Goal: Transaction & Acquisition: Download file/media

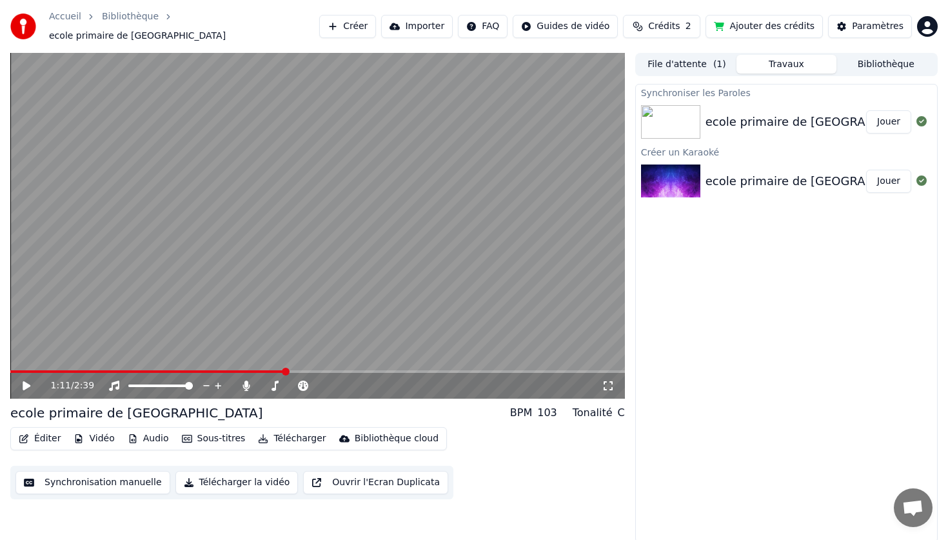
click at [97, 435] on button "Vidéo" at bounding box center [93, 439] width 51 height 18
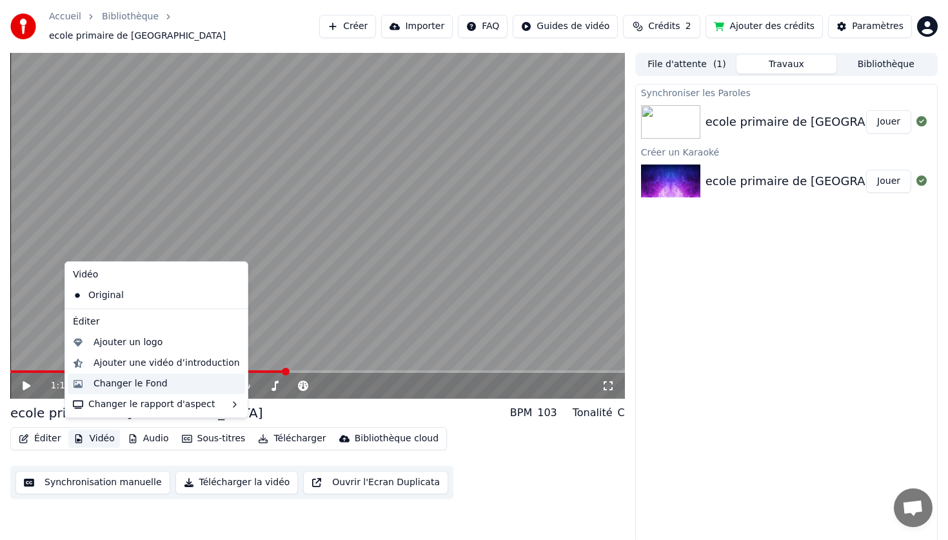
click at [152, 386] on div "Changer le Fond" at bounding box center [131, 383] width 74 height 13
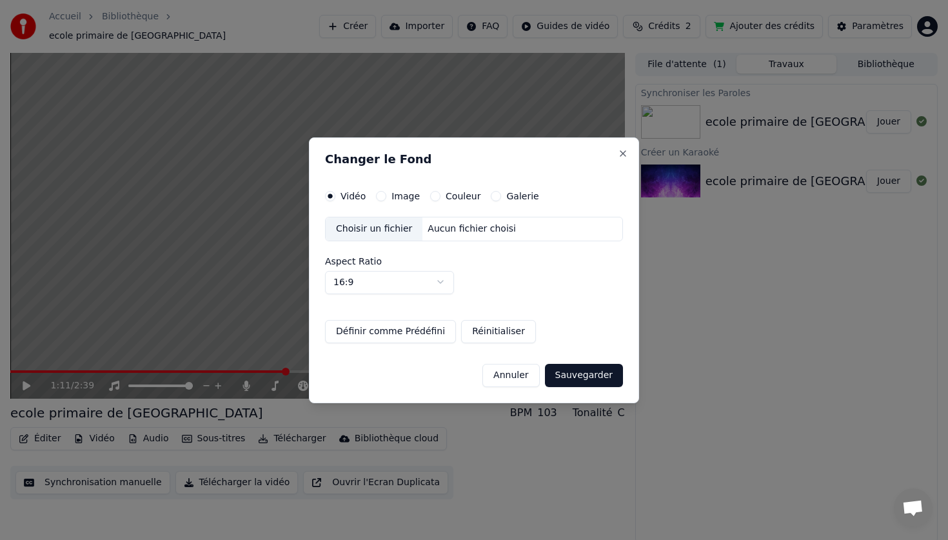
click at [396, 226] on div "Choisir un fichier" at bounding box center [374, 228] width 97 height 23
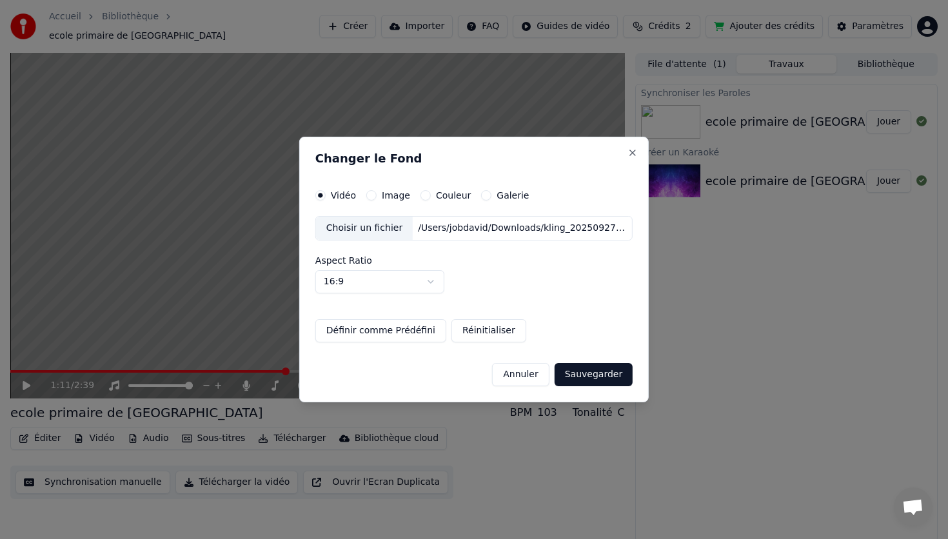
click at [603, 375] on button "Sauvegarder" at bounding box center [594, 374] width 78 height 23
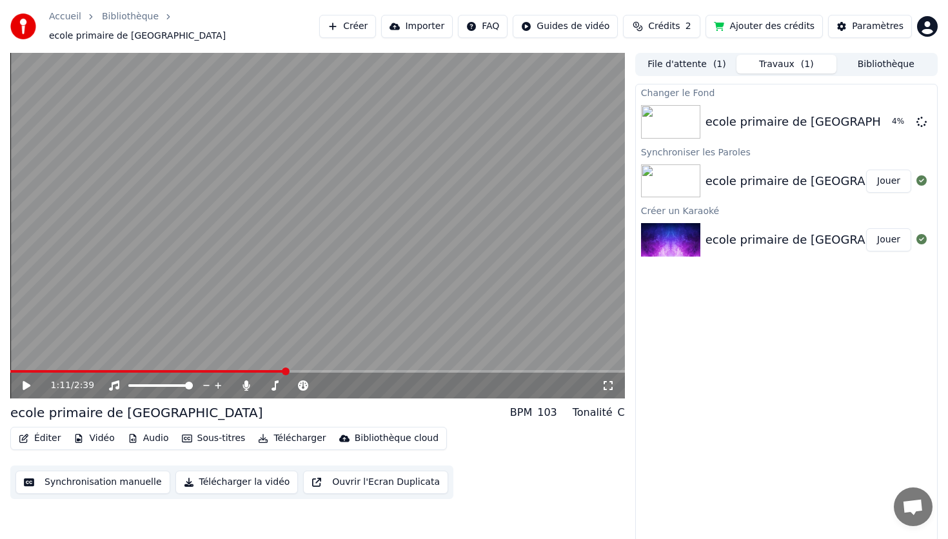
click at [25, 381] on icon at bounding box center [27, 385] width 8 height 9
click at [20, 370] on span at bounding box center [16, 371] width 12 height 3
click at [0, 361] on div "0:00 / 2:39 ecole primaire de La Soude BPM 103 Tonalité C Éditer Vidéo Audio So…" at bounding box center [474, 297] width 948 height 489
click at [26, 384] on icon at bounding box center [36, 385] width 30 height 10
click at [109, 436] on button "Vidéo" at bounding box center [93, 439] width 51 height 18
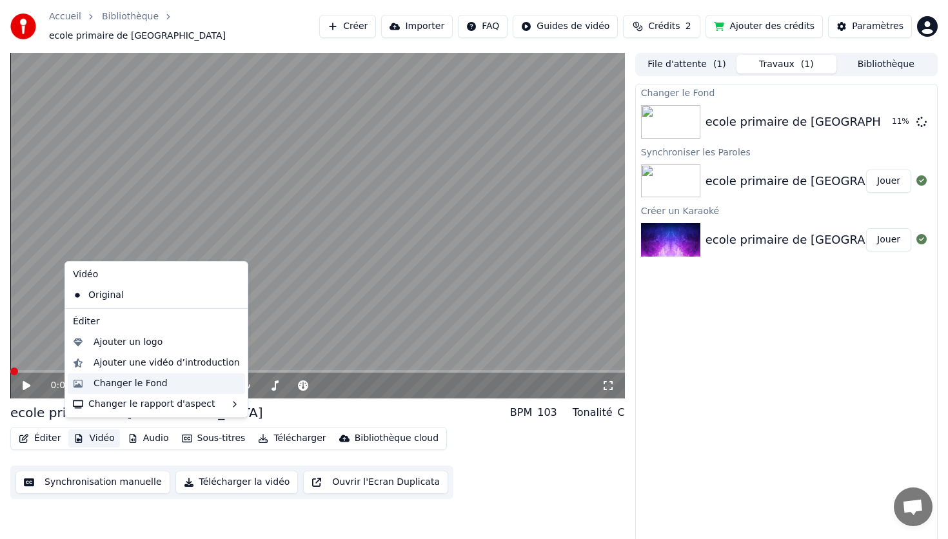
click at [144, 386] on div "Changer le Fond" at bounding box center [131, 383] width 74 height 13
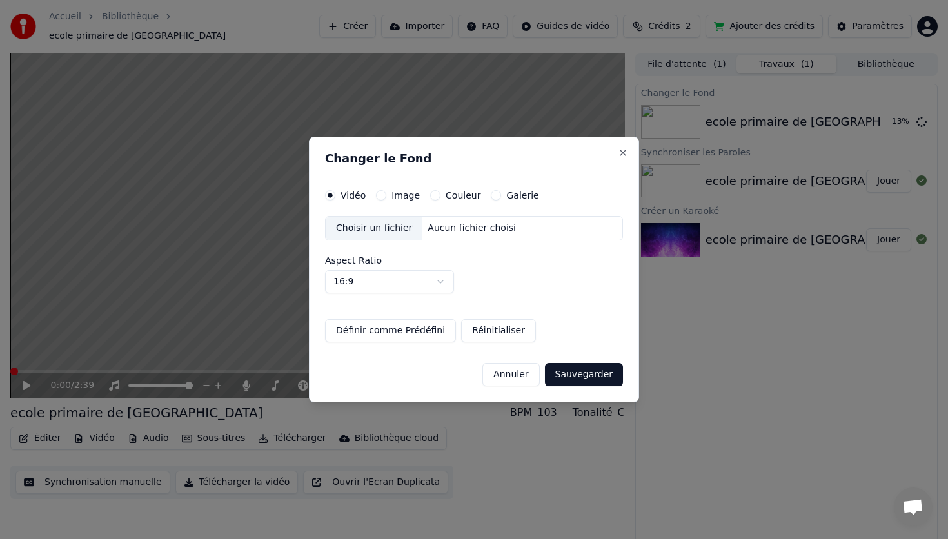
click at [371, 229] on div "Choisir un fichier" at bounding box center [374, 228] width 97 height 23
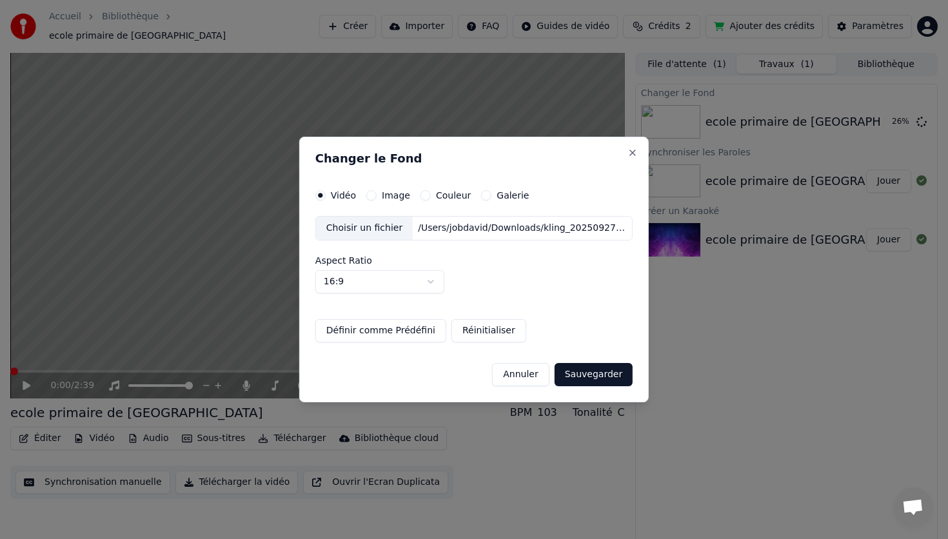
click at [589, 378] on button "Sauvegarder" at bounding box center [594, 374] width 78 height 23
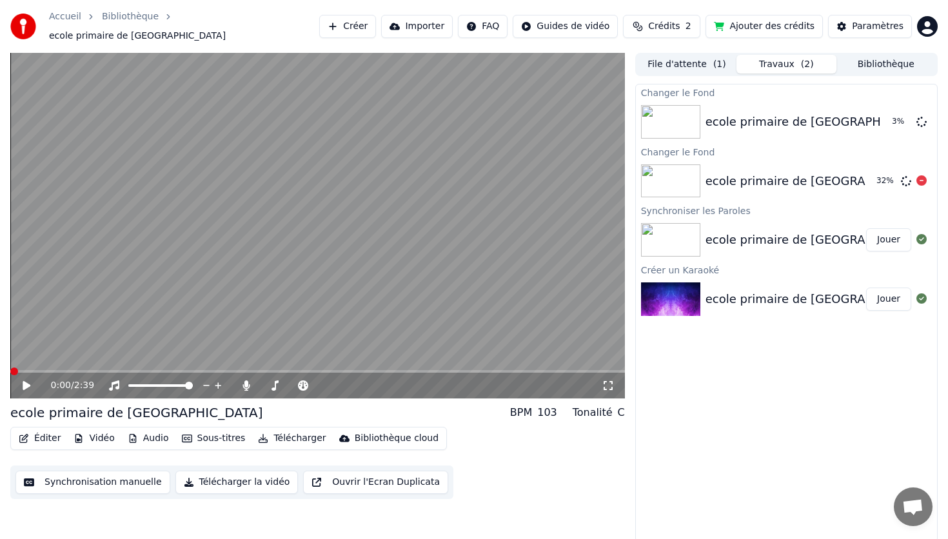
click at [718, 176] on div "ecole primaire de [GEOGRAPHIC_DATA]" at bounding box center [819, 181] width 227 height 18
click at [661, 176] on img at bounding box center [670, 181] width 59 height 34
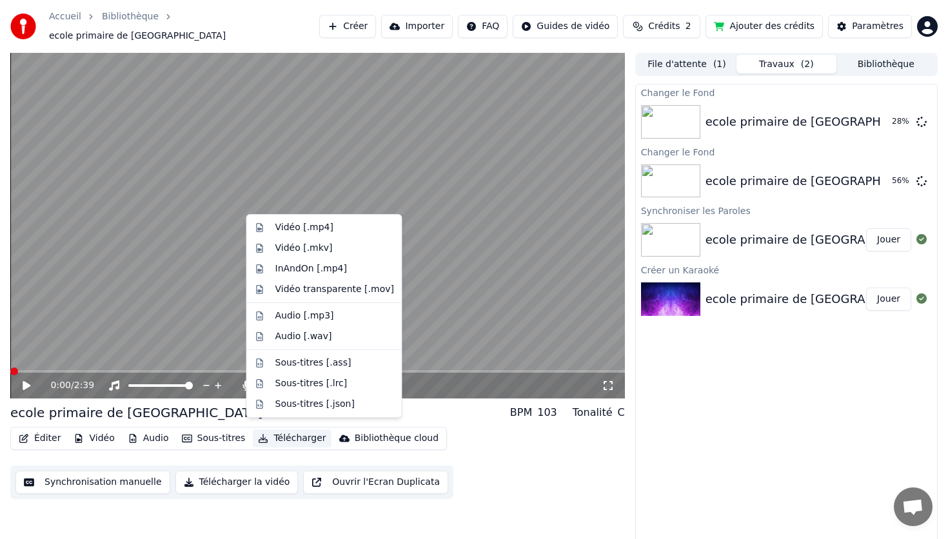
click at [297, 433] on button "Télécharger" at bounding box center [292, 439] width 78 height 18
click at [322, 228] on div "Vidéo [.mp4]" at bounding box center [304, 227] width 58 height 13
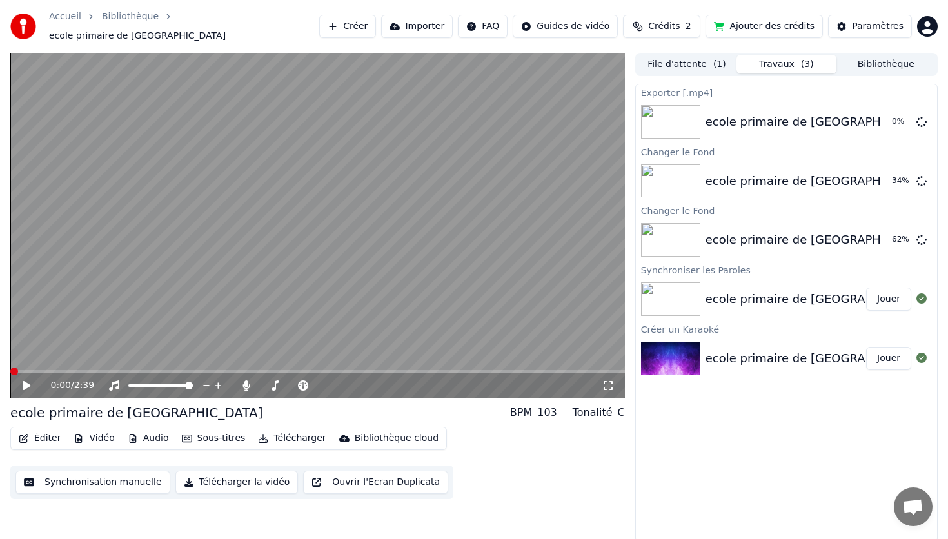
click at [234, 475] on button "Télécharger la vidéo" at bounding box center [236, 482] width 123 height 23
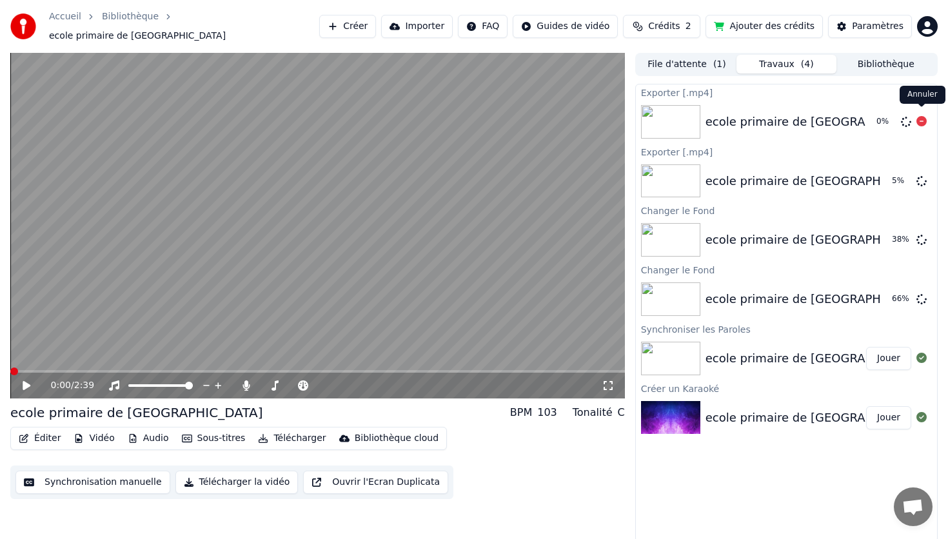
click at [922, 117] on icon at bounding box center [921, 121] width 10 height 10
click at [924, 116] on icon at bounding box center [921, 121] width 10 height 10
click at [924, 234] on icon at bounding box center [921, 239] width 10 height 10
click at [765, 236] on div "ecole primaire de [GEOGRAPHIC_DATA]" at bounding box center [819, 240] width 227 height 18
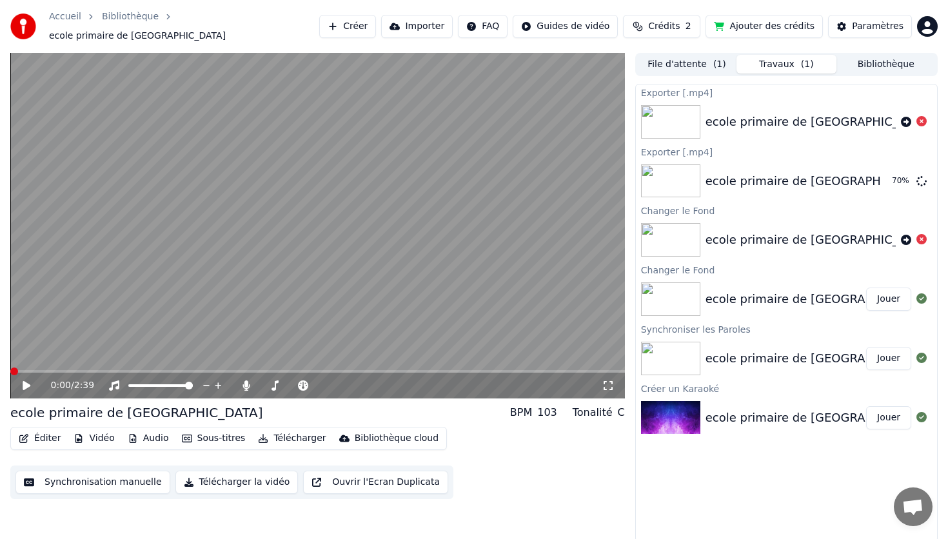
click at [879, 293] on button "Jouer" at bounding box center [888, 299] width 45 height 23
click at [197, 186] on video at bounding box center [317, 226] width 615 height 346
click at [23, 381] on icon at bounding box center [27, 385] width 8 height 9
click at [604, 380] on icon at bounding box center [608, 385] width 13 height 10
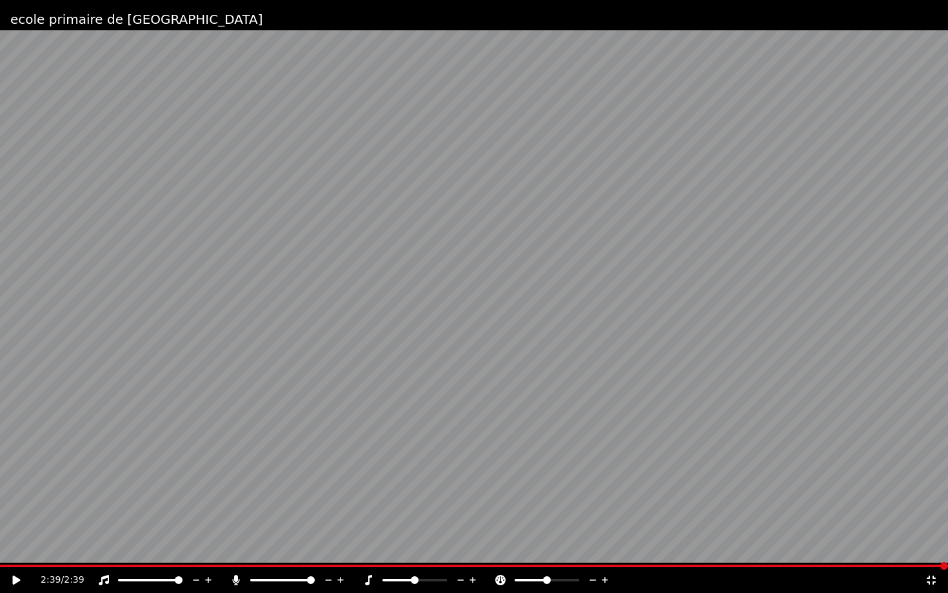
click at [933, 539] on icon at bounding box center [931, 580] width 13 height 10
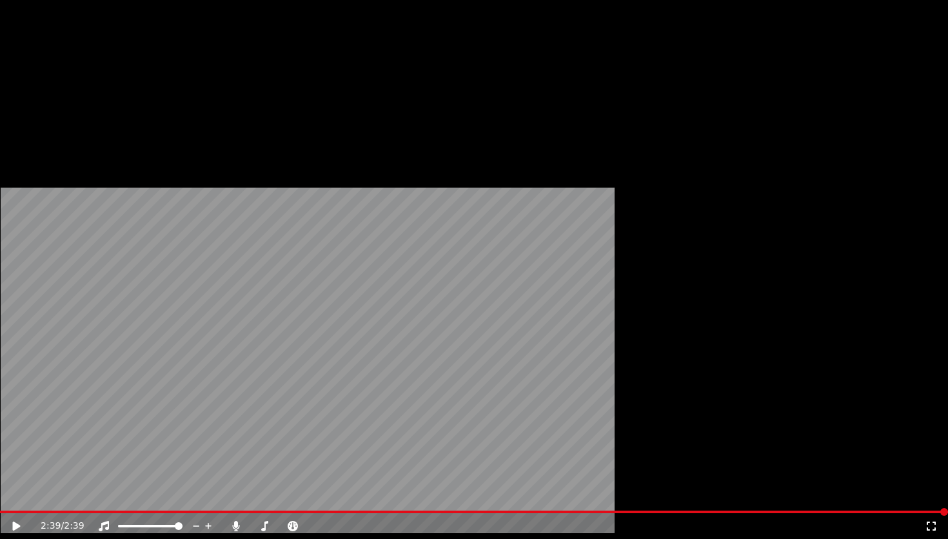
click at [289, 102] on button "Télécharger" at bounding box center [292, 93] width 78 height 18
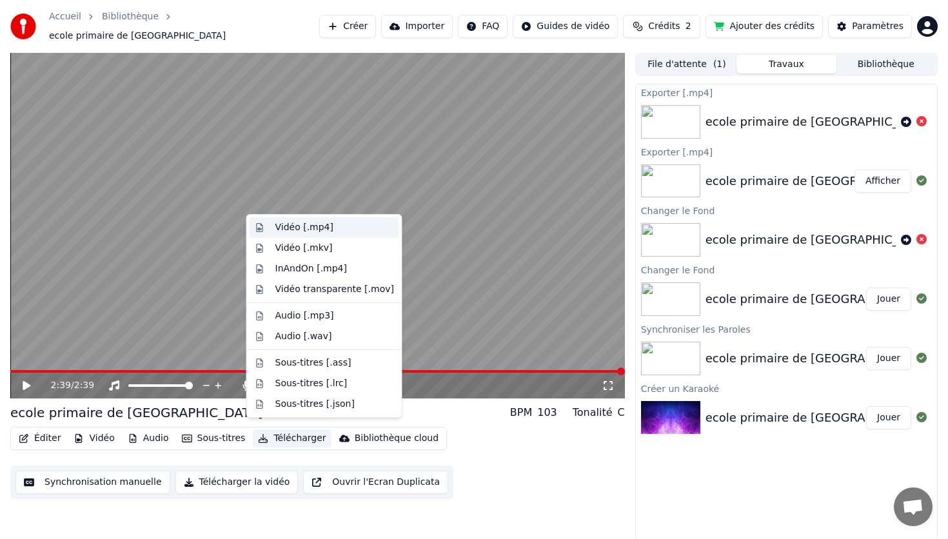
click at [278, 231] on div "Vidéo [.mp4]" at bounding box center [304, 227] width 58 height 13
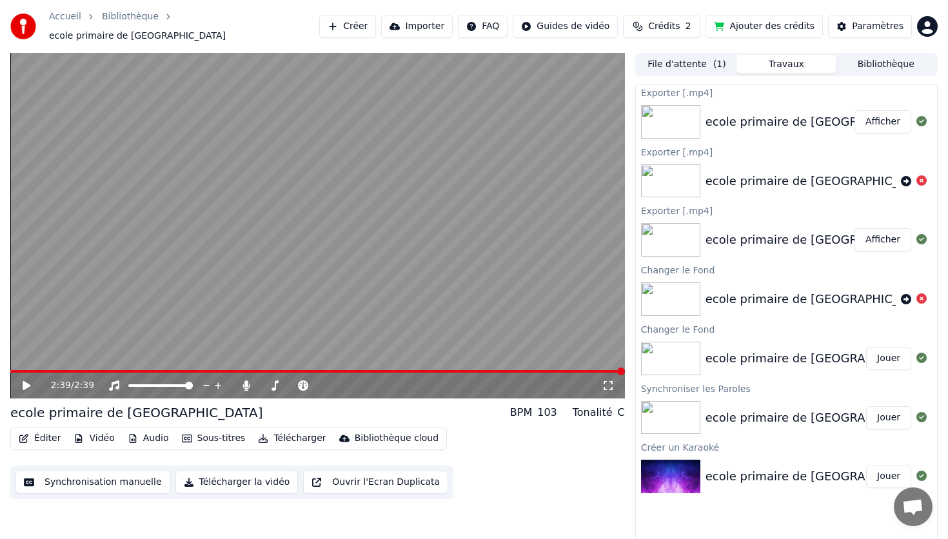
click at [88, 430] on button "Vidéo" at bounding box center [93, 439] width 51 height 18
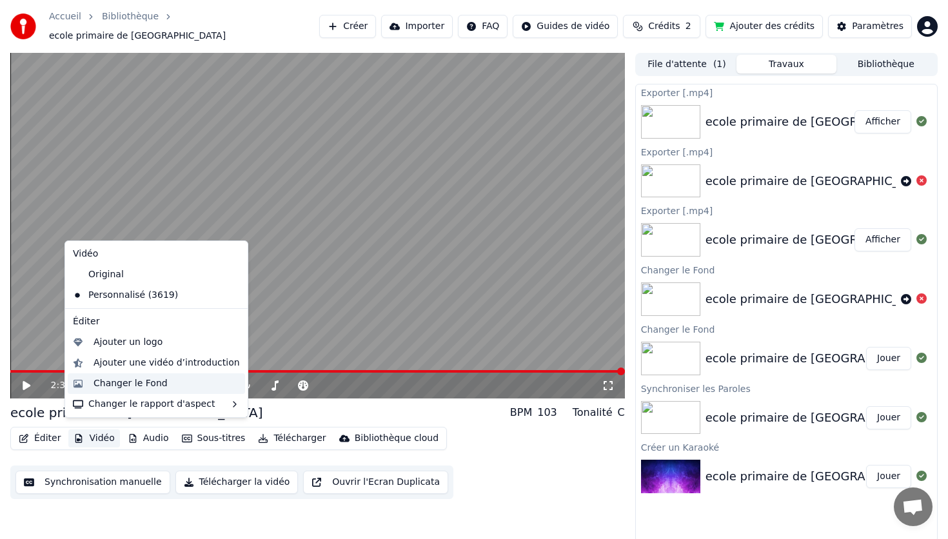
click at [162, 386] on div "Changer le Fond" at bounding box center [167, 383] width 146 height 13
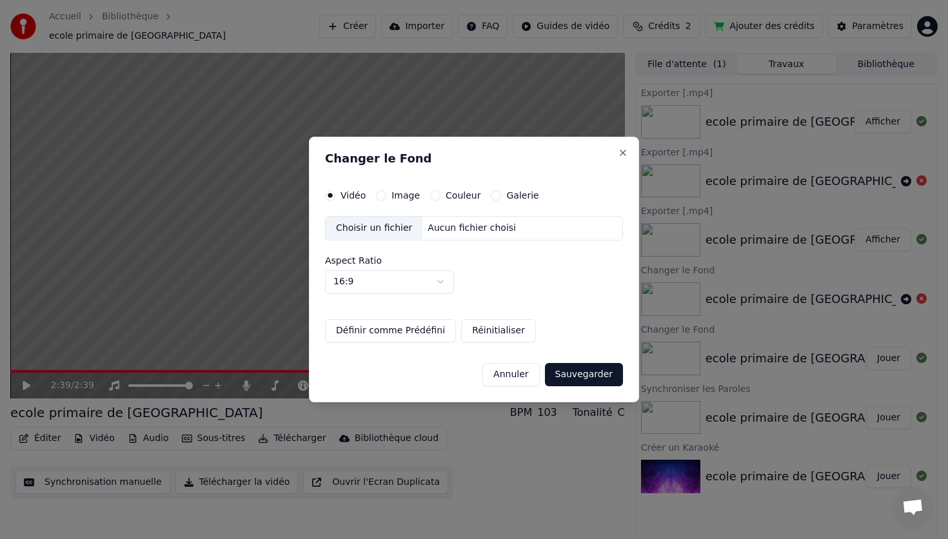
click at [379, 227] on div "Choisir un fichier" at bounding box center [374, 228] width 97 height 23
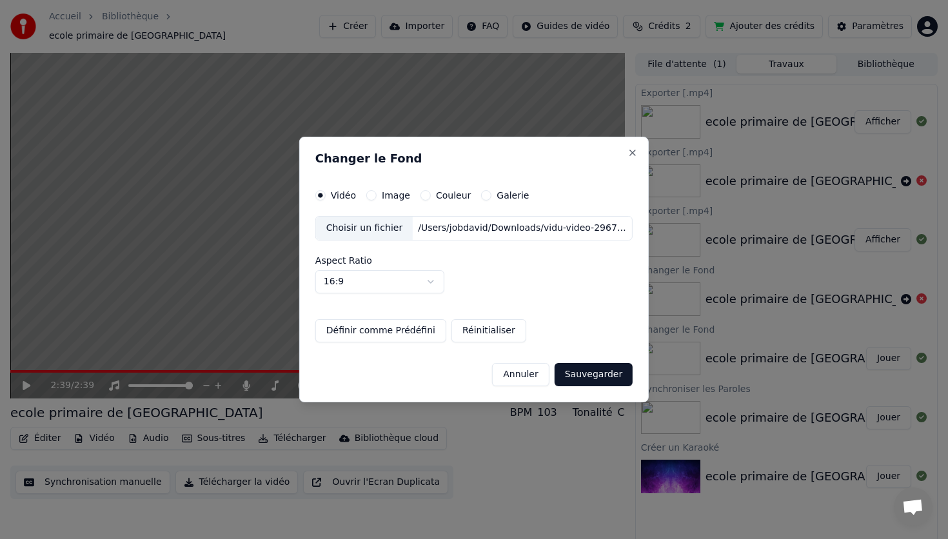
click at [604, 380] on button "Sauvegarder" at bounding box center [594, 374] width 78 height 23
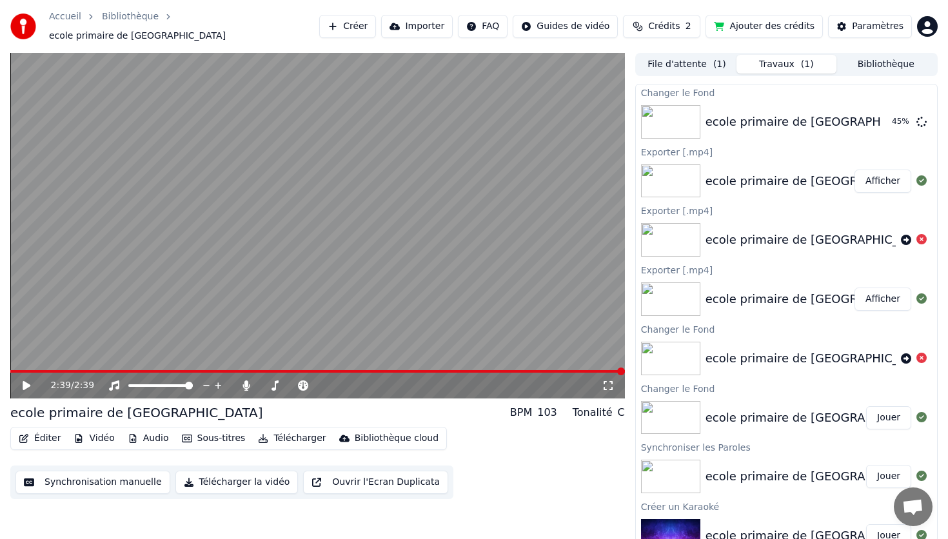
click at [23, 381] on icon at bounding box center [27, 385] width 8 height 9
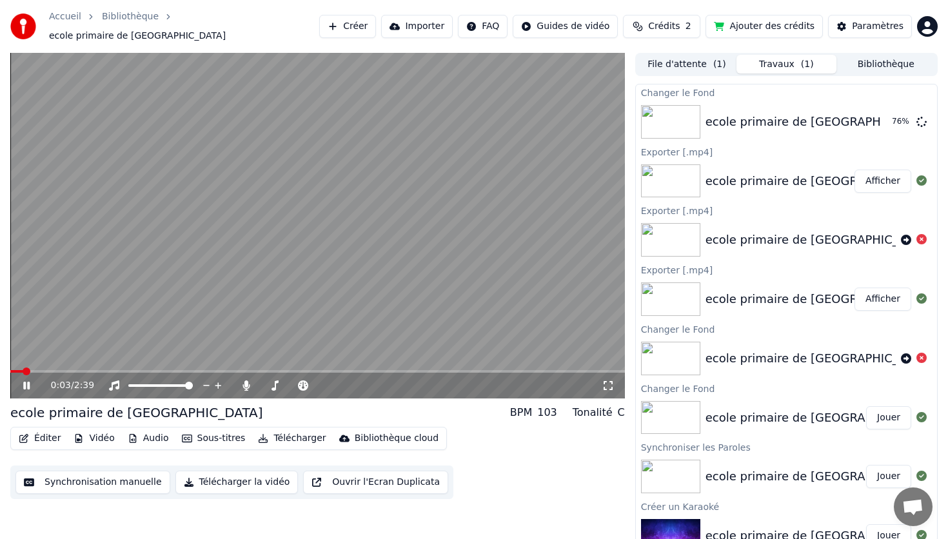
click at [273, 213] on video at bounding box center [317, 226] width 615 height 346
click at [723, 114] on div "ecole primaire de [GEOGRAPHIC_DATA]" at bounding box center [819, 122] width 227 height 18
click at [667, 112] on img at bounding box center [670, 122] width 59 height 34
click at [892, 117] on button "Jouer" at bounding box center [888, 121] width 45 height 23
click at [26, 380] on icon at bounding box center [36, 385] width 30 height 10
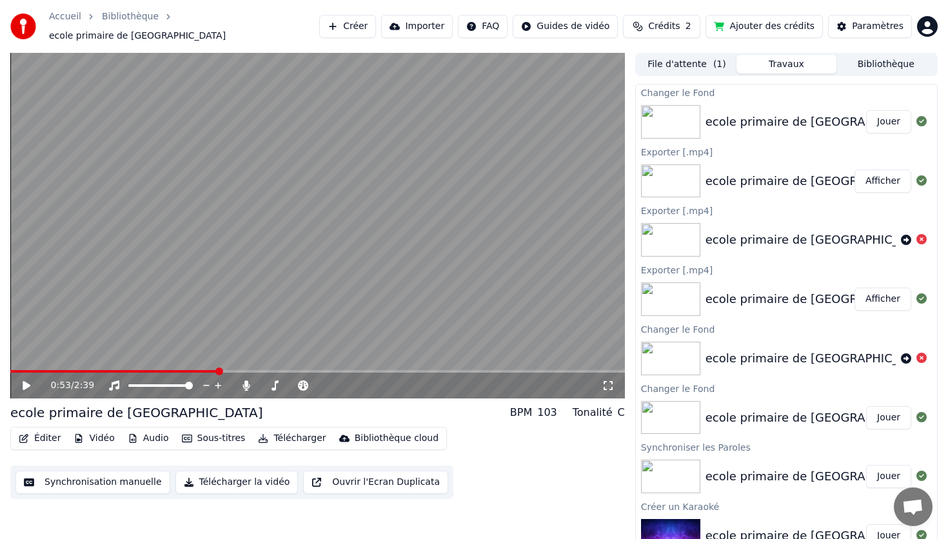
click at [219, 433] on button "Sous-titres" at bounding box center [214, 439] width 74 height 18
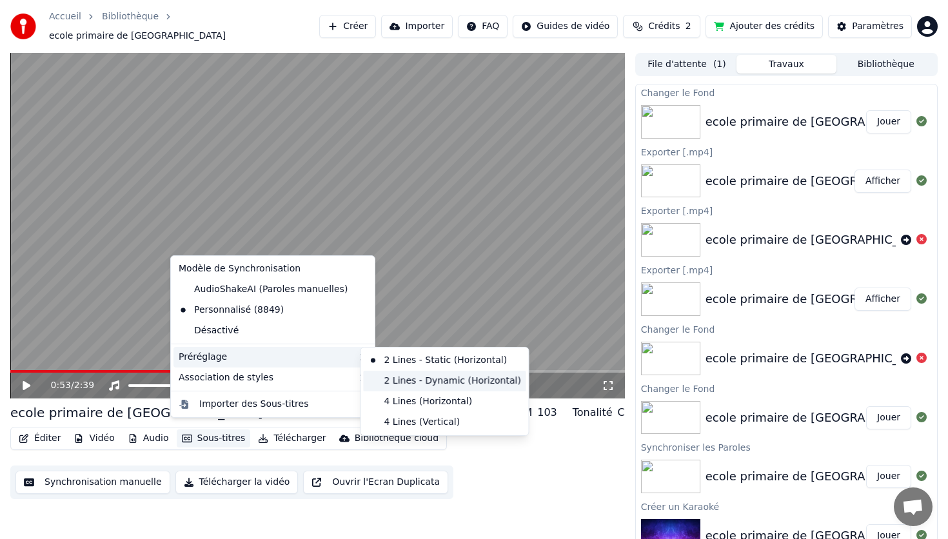
click at [416, 384] on div "2 Lines - Dynamic (Horizontal)" at bounding box center [445, 381] width 163 height 21
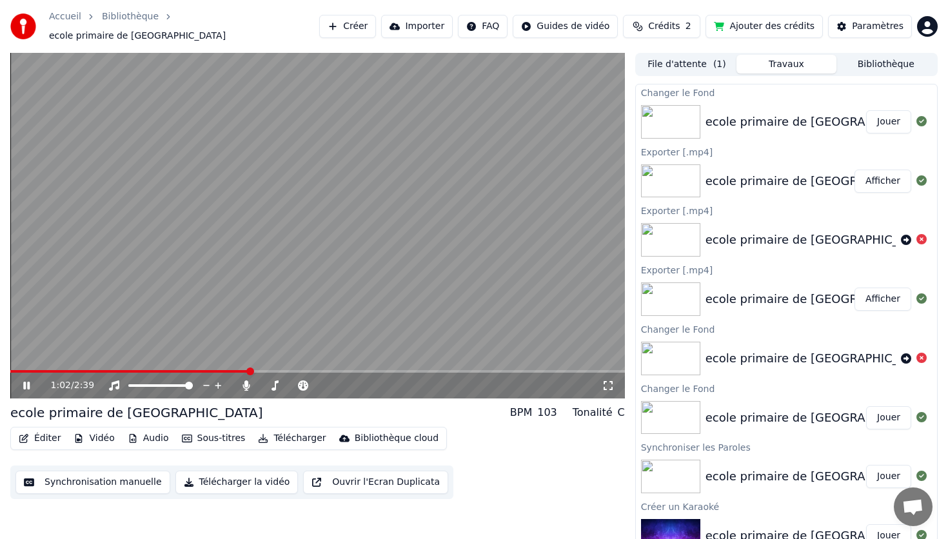
click at [673, 120] on img at bounding box center [670, 122] width 59 height 34
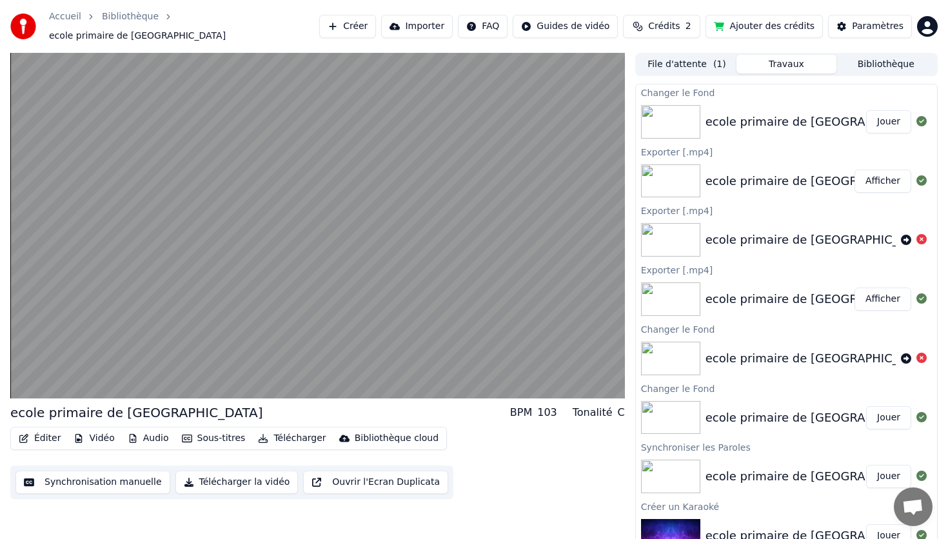
click at [891, 177] on button "Afficher" at bounding box center [883, 181] width 57 height 23
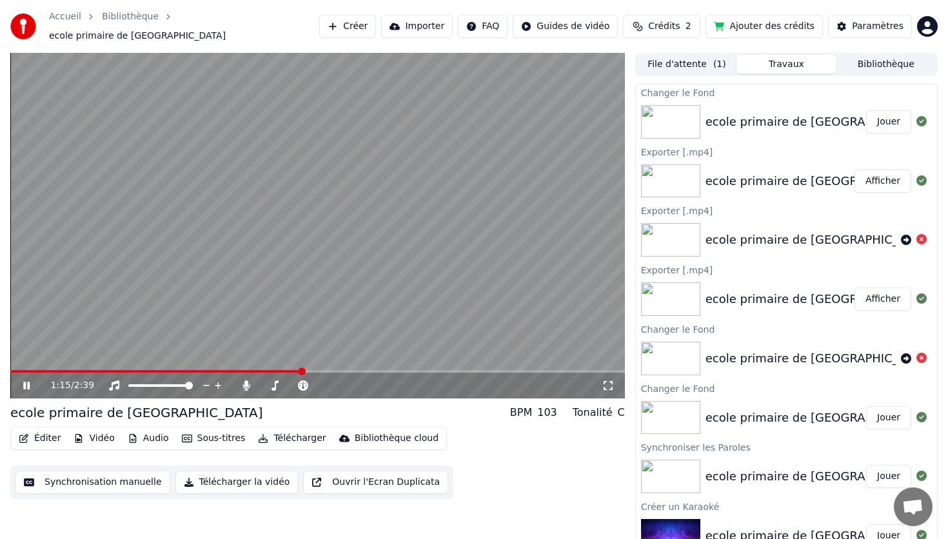
click at [894, 117] on button "Jouer" at bounding box center [888, 121] width 45 height 23
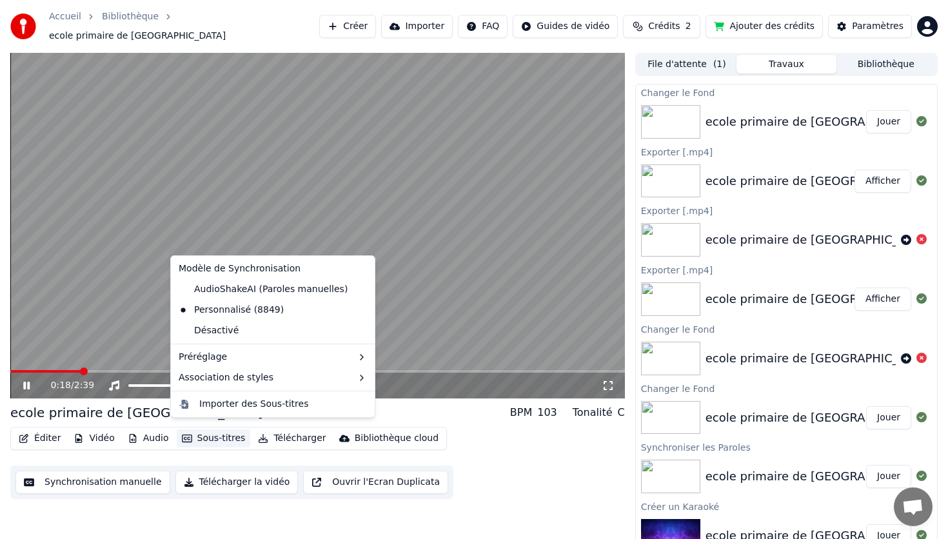
click at [235, 433] on button "Sous-titres" at bounding box center [214, 439] width 74 height 18
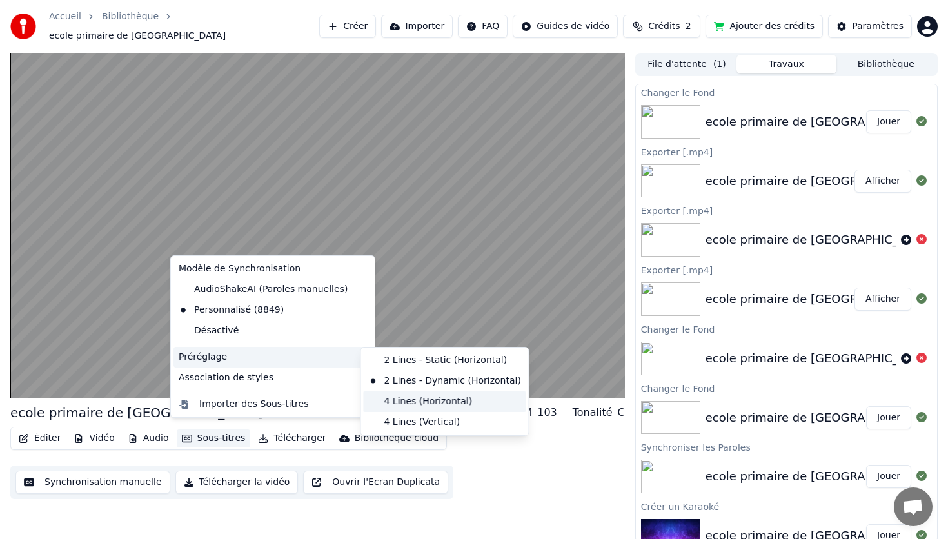
click at [410, 401] on div "4 Lines (Horizontal)" at bounding box center [445, 401] width 163 height 21
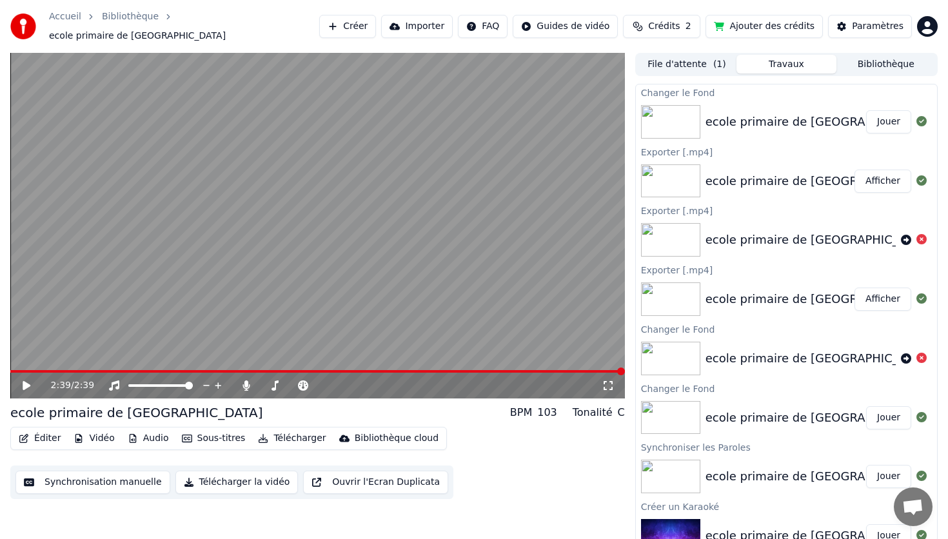
click at [225, 478] on button "Télécharger la vidéo" at bounding box center [236, 482] width 123 height 23
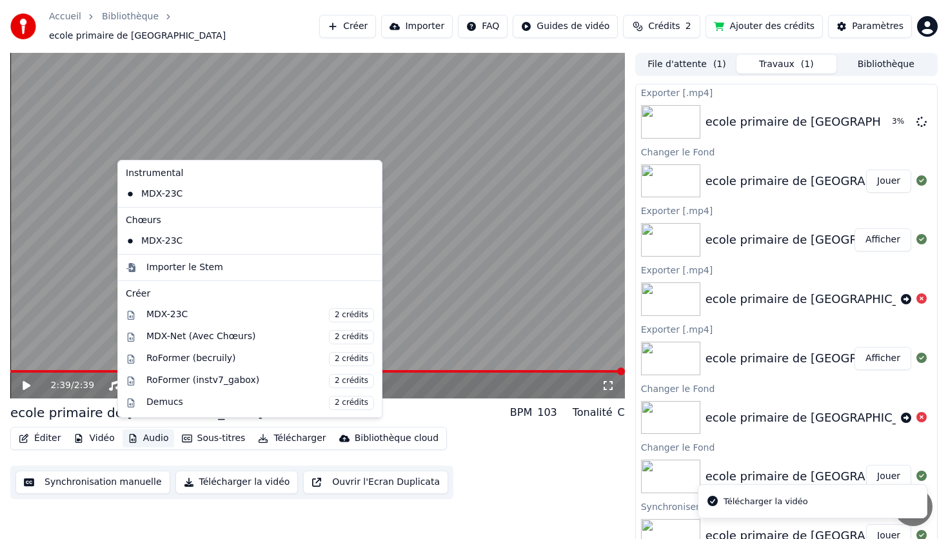
click at [144, 432] on button "Audio" at bounding box center [149, 439] width 52 height 18
click at [382, 341] on video at bounding box center [317, 226] width 615 height 346
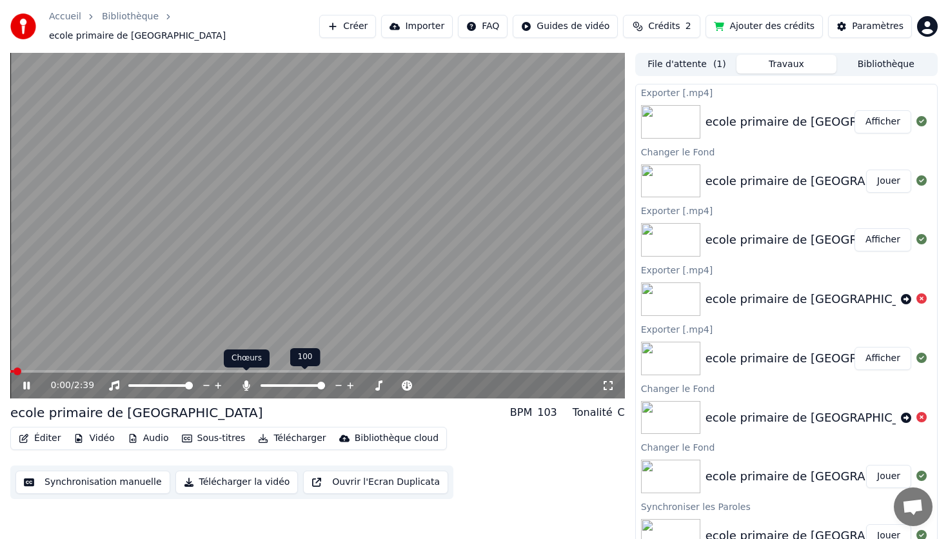
click at [242, 382] on icon at bounding box center [246, 385] width 13 height 10
click at [242, 381] on icon at bounding box center [246, 385] width 13 height 10
click at [28, 382] on icon at bounding box center [26, 386] width 6 height 8
click at [293, 434] on button "Télécharger" at bounding box center [292, 439] width 78 height 18
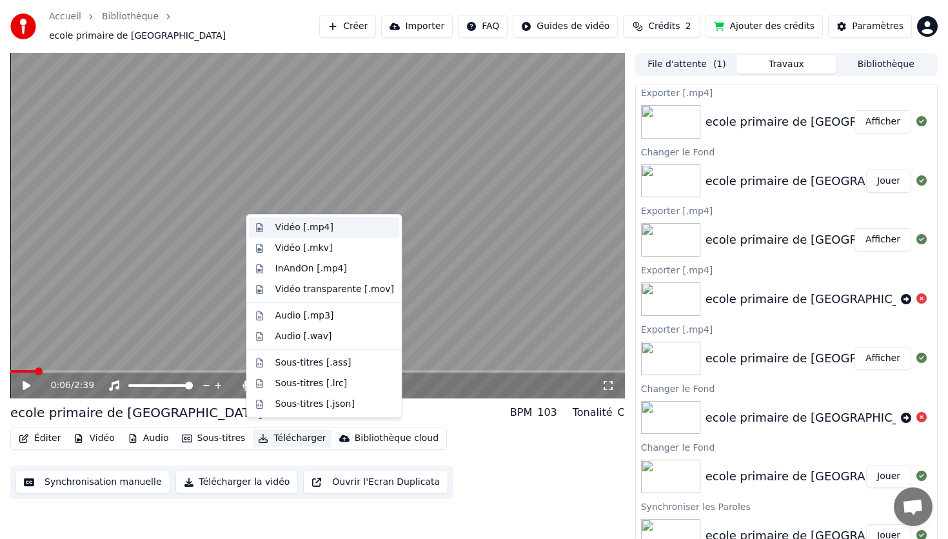
click at [336, 229] on div "Vidéo [.mp4]" at bounding box center [334, 227] width 119 height 13
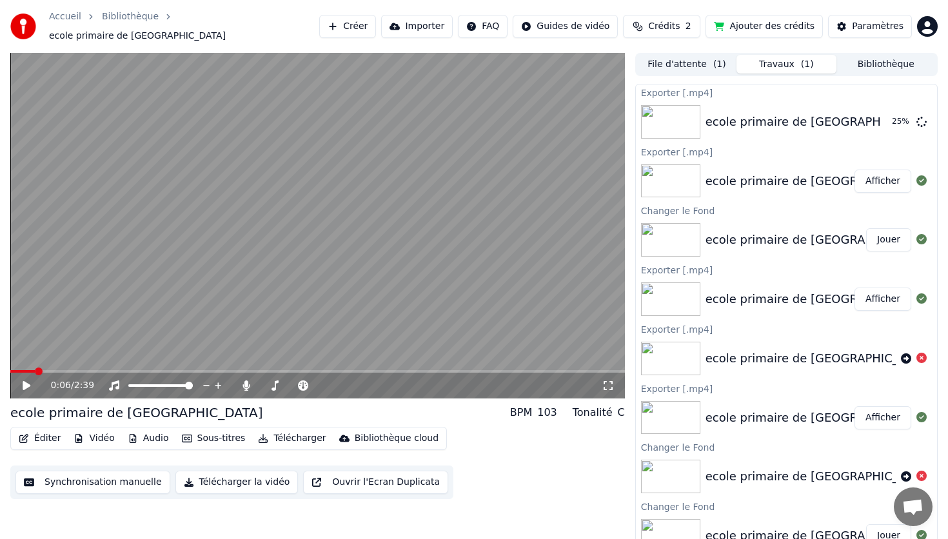
click at [883, 177] on button "Afficher" at bounding box center [883, 181] width 57 height 23
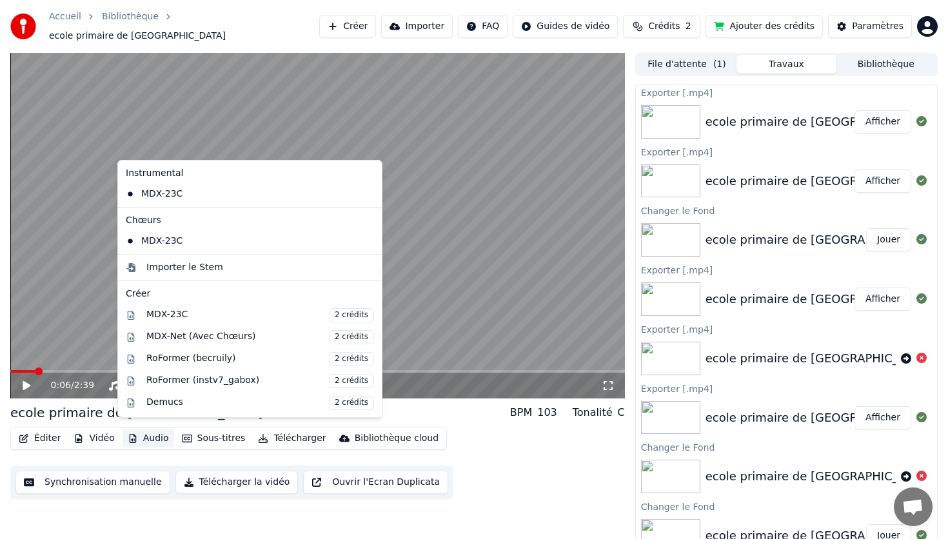
click at [155, 435] on button "Audio" at bounding box center [149, 439] width 52 height 18
click at [451, 351] on video at bounding box center [317, 226] width 615 height 346
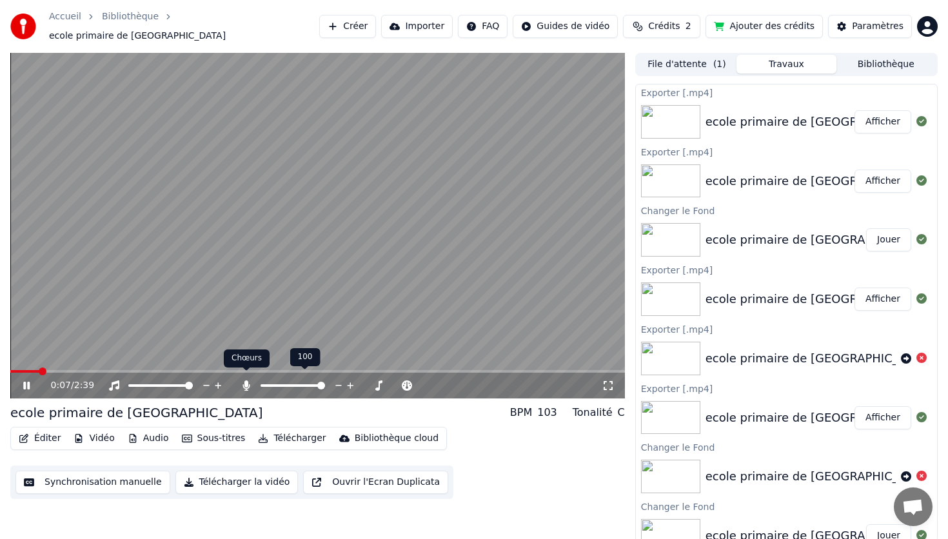
click at [248, 380] on icon at bounding box center [246, 385] width 13 height 10
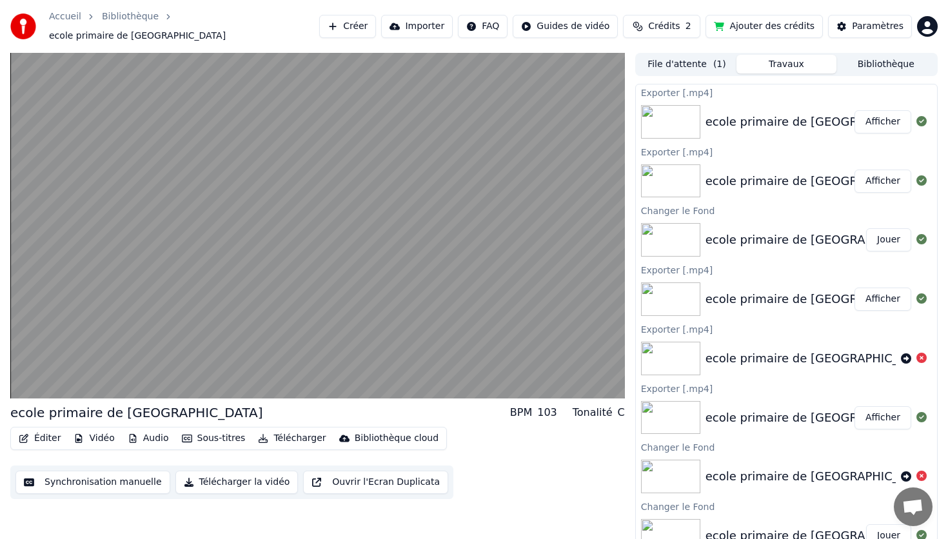
click at [221, 482] on button "Télécharger la vidéo" at bounding box center [236, 482] width 123 height 23
click at [882, 173] on button "Afficher" at bounding box center [883, 181] width 57 height 23
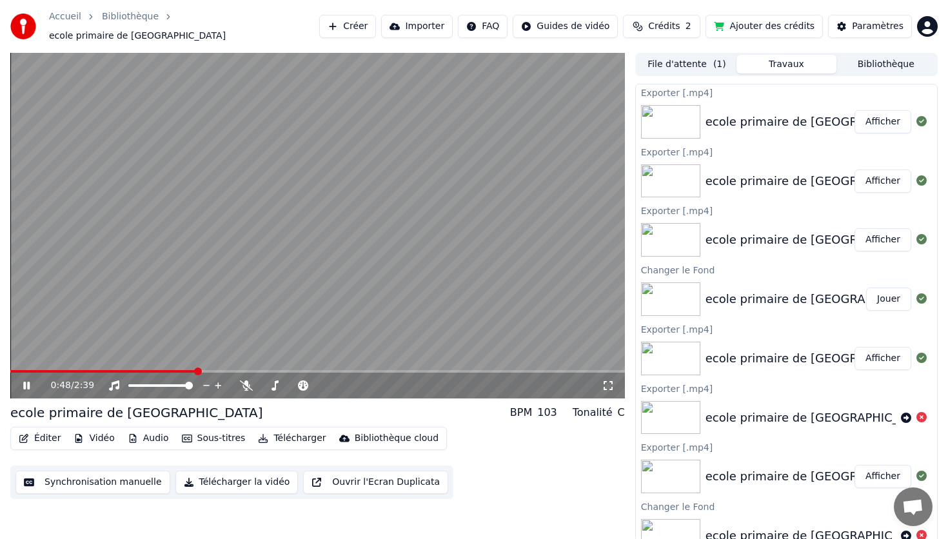
click at [27, 382] on icon at bounding box center [26, 386] width 6 height 8
click at [246, 381] on icon at bounding box center [246, 385] width 13 height 10
click at [28, 382] on icon at bounding box center [36, 385] width 30 height 10
click at [220, 479] on button "Télécharger la vidéo" at bounding box center [236, 482] width 123 height 23
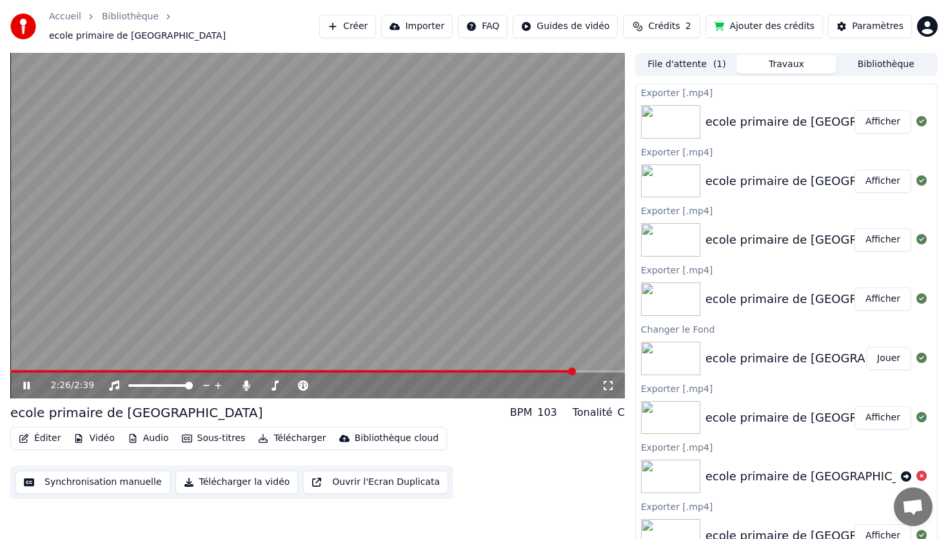
click at [25, 382] on icon at bounding box center [26, 386] width 6 height 8
click at [231, 438] on button "Sous-titres" at bounding box center [214, 439] width 74 height 18
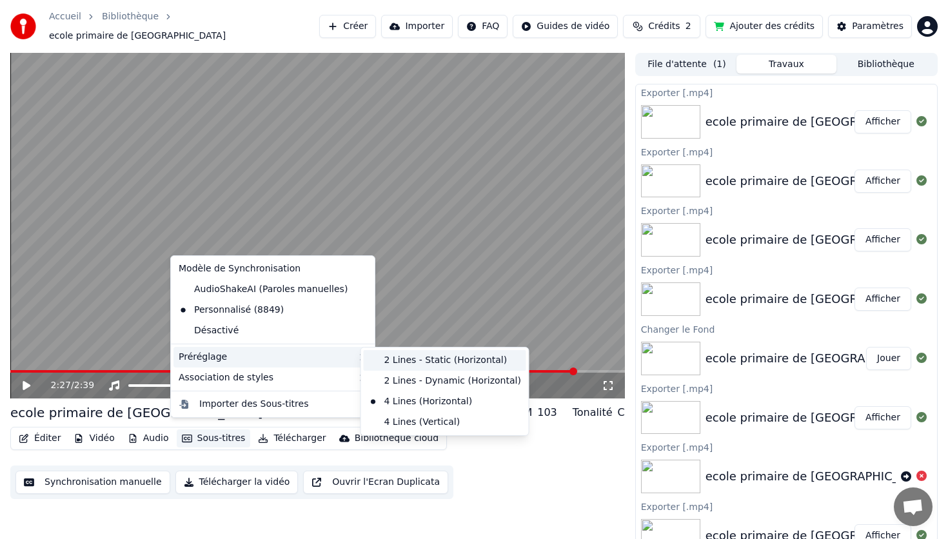
click at [430, 362] on div "2 Lines - Static (Horizontal)" at bounding box center [445, 360] width 163 height 21
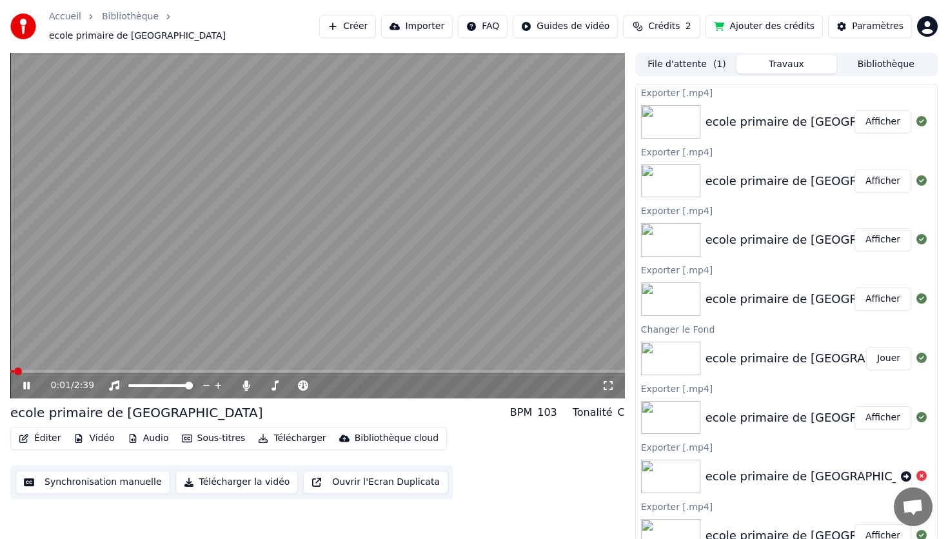
click at [14, 370] on span at bounding box center [12, 371] width 4 height 3
click at [209, 476] on button "Télécharger la vidéo" at bounding box center [236, 482] width 123 height 23
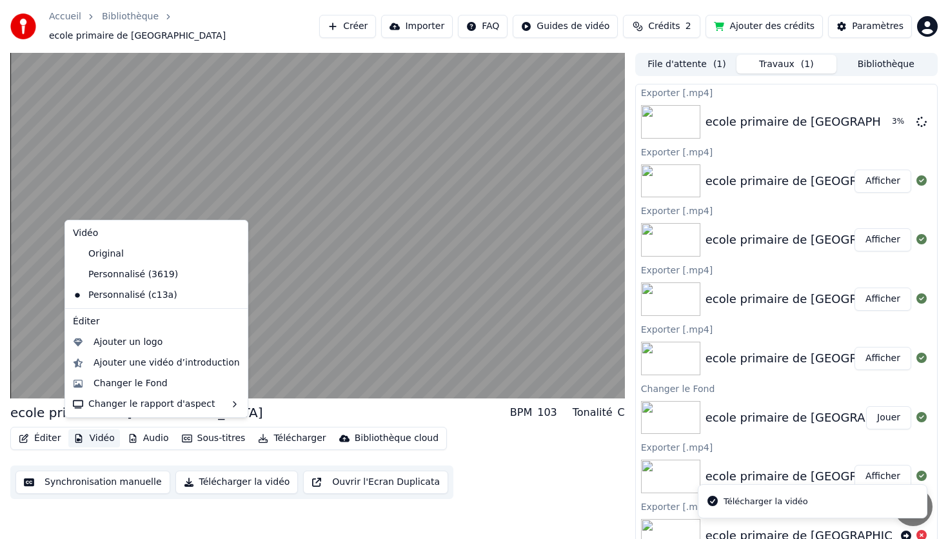
click at [95, 434] on button "Vidéo" at bounding box center [93, 439] width 51 height 18
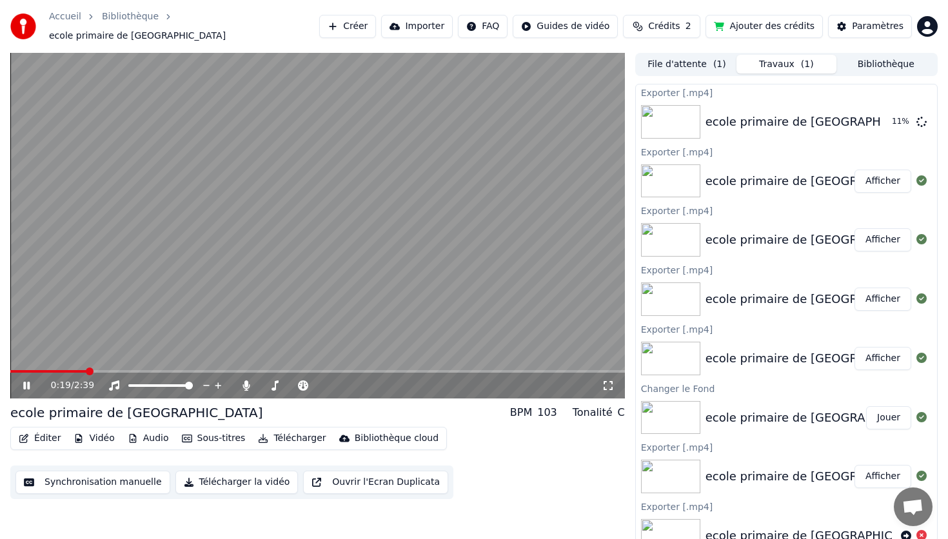
drag, startPoint x: 377, startPoint y: 314, endPoint x: 367, endPoint y: 322, distance: 12.8
click at [377, 314] on video at bounding box center [317, 226] width 615 height 346
click at [94, 431] on button "Vidéo" at bounding box center [93, 439] width 51 height 18
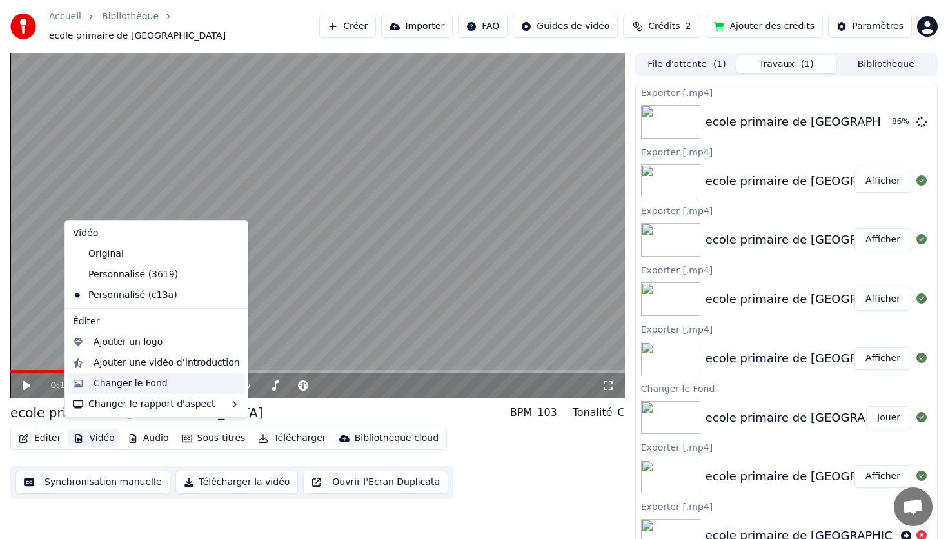
click at [152, 385] on div "Changer le Fond" at bounding box center [131, 383] width 74 height 13
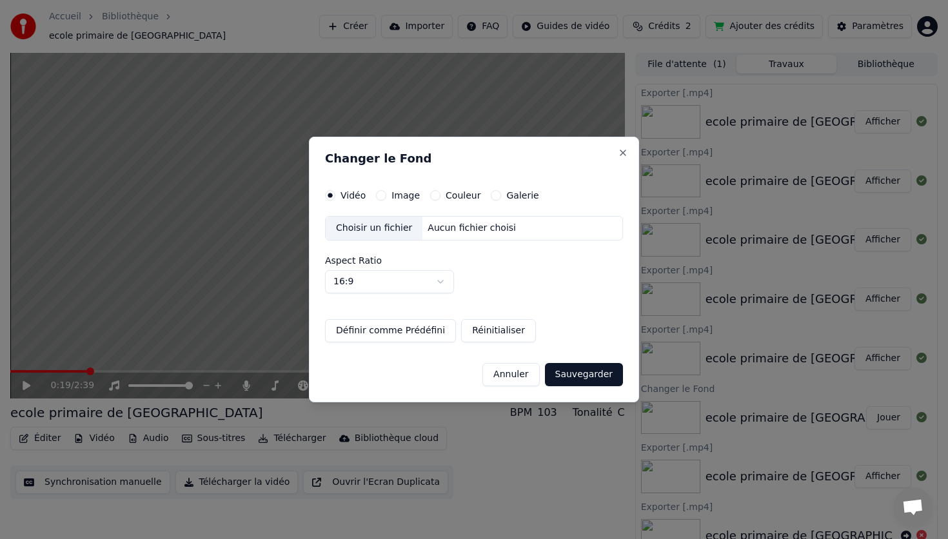
click at [466, 230] on div "Aucun fichier choisi" at bounding box center [471, 228] width 99 height 13
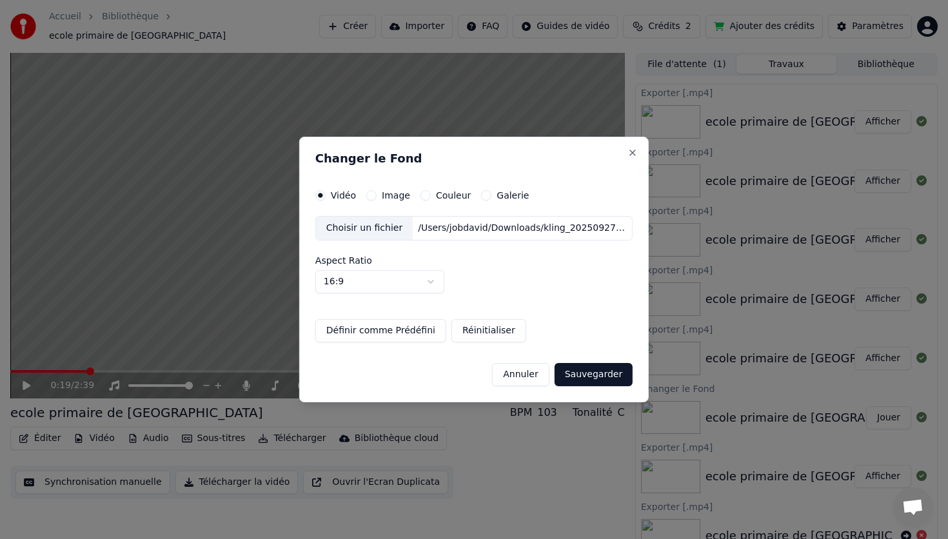
click at [600, 380] on button "Sauvegarder" at bounding box center [594, 374] width 78 height 23
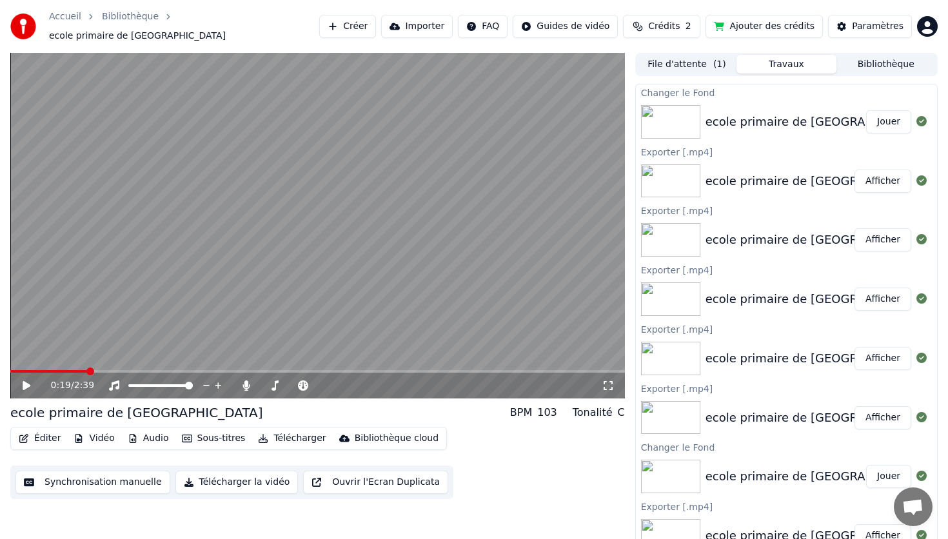
click at [726, 123] on div "ecole primaire de [GEOGRAPHIC_DATA]" at bounding box center [819, 122] width 227 height 18
click at [887, 120] on button "Jouer" at bounding box center [888, 121] width 45 height 23
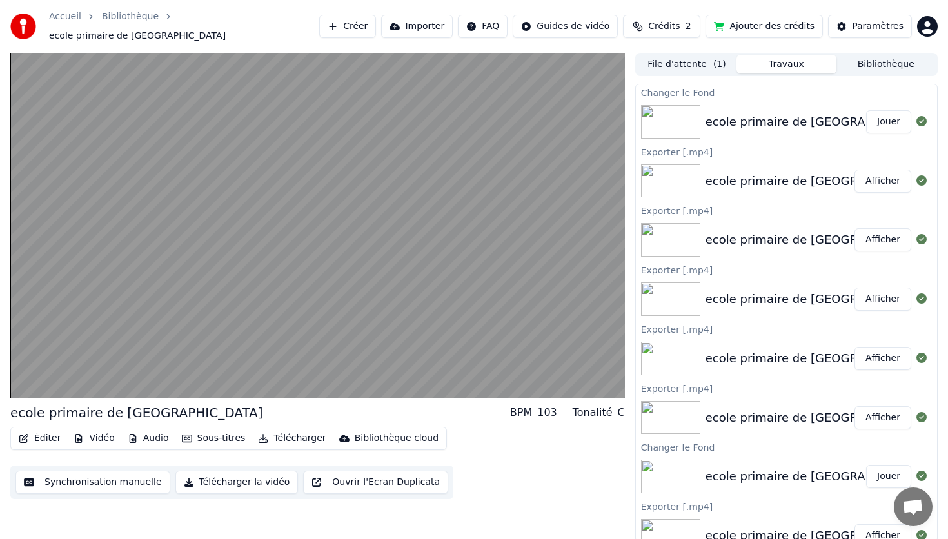
click at [201, 476] on button "Télécharger la vidéo" at bounding box center [236, 482] width 123 height 23
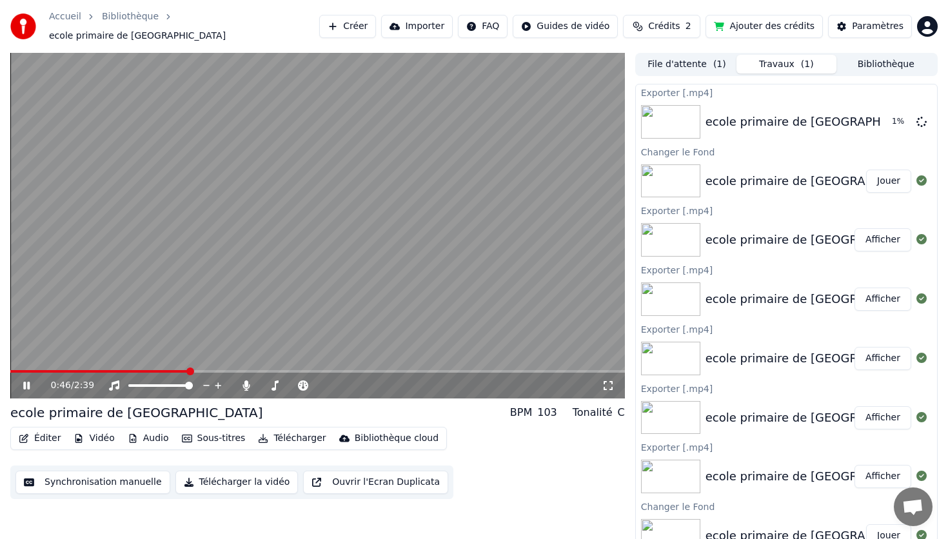
click at [177, 121] on video at bounding box center [317, 226] width 615 height 346
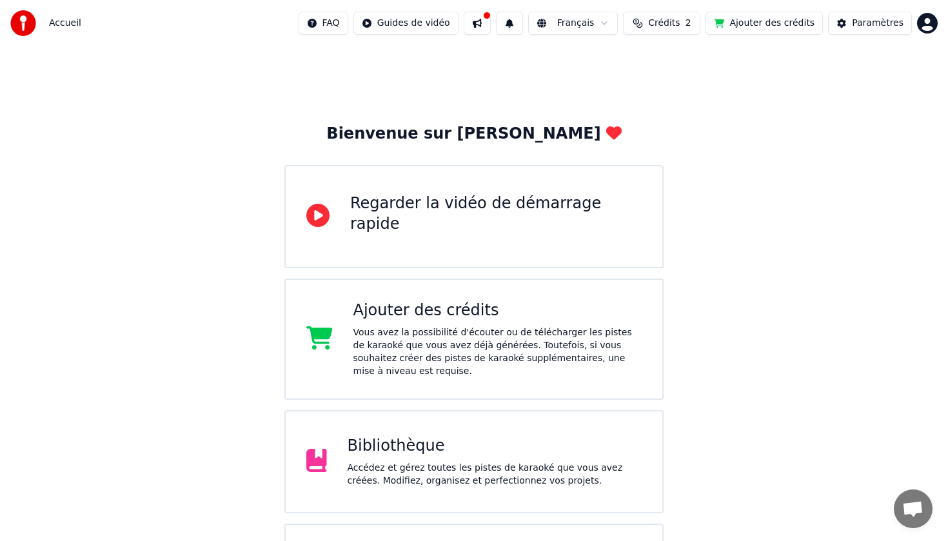
click at [448, 242] on div "Regarder la vidéo de démarrage rapide" at bounding box center [473, 216] width 379 height 103
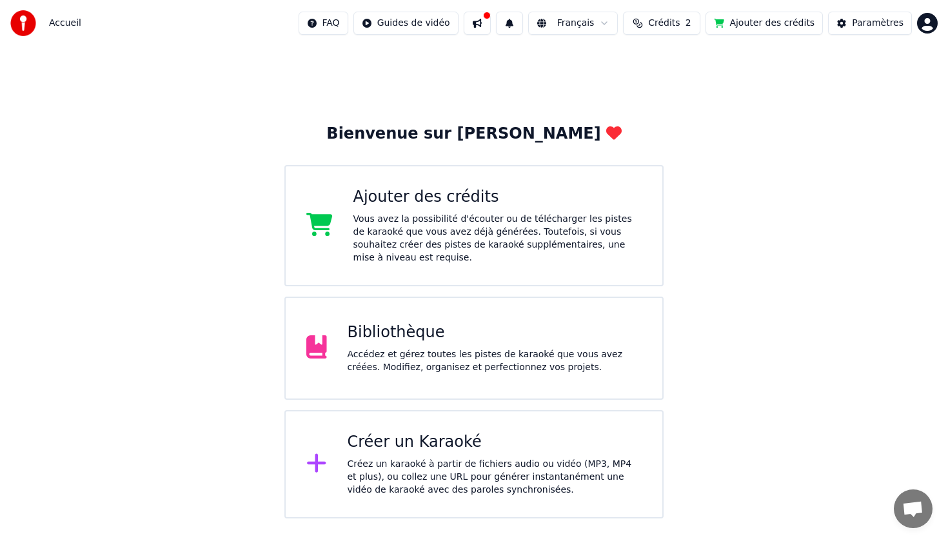
click at [471, 432] on div "Créer un Karaoké" at bounding box center [495, 442] width 295 height 21
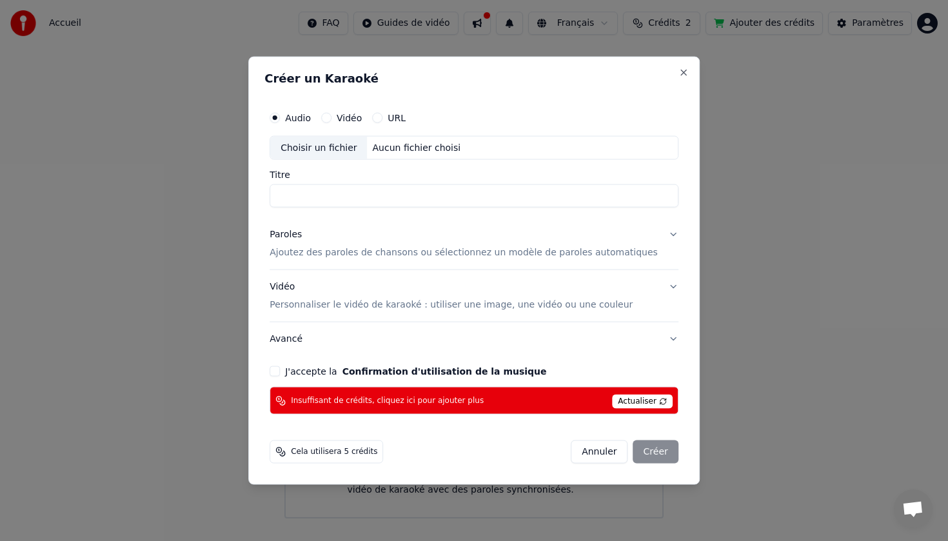
click at [354, 119] on label "Vidéo" at bounding box center [349, 117] width 25 height 9
click at [331, 119] on button "Vidéo" at bounding box center [326, 117] width 10 height 10
drag, startPoint x: 292, startPoint y: 117, endPoint x: 504, endPoint y: 220, distance: 235.4
click at [293, 117] on div "Audio" at bounding box center [290, 117] width 41 height 10
click at [588, 454] on button "Annuler" at bounding box center [599, 451] width 57 height 23
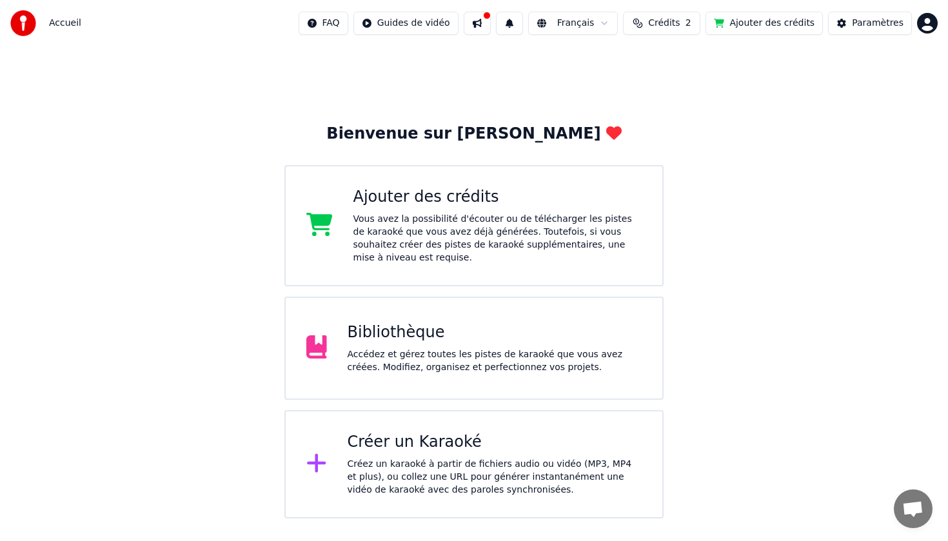
click at [403, 341] on div "Bibliothèque" at bounding box center [495, 332] width 295 height 21
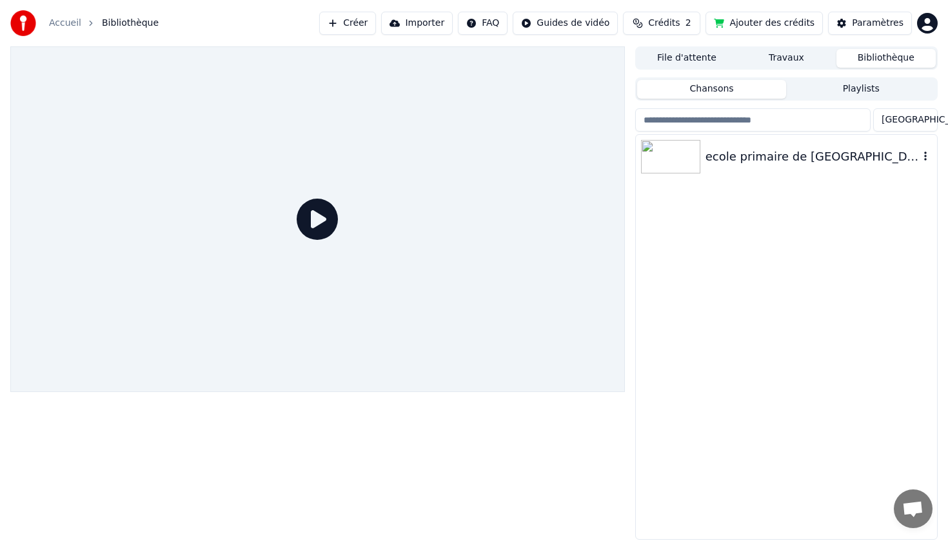
click at [737, 157] on div "ecole primaire de [GEOGRAPHIC_DATA]" at bounding box center [812, 157] width 213 height 18
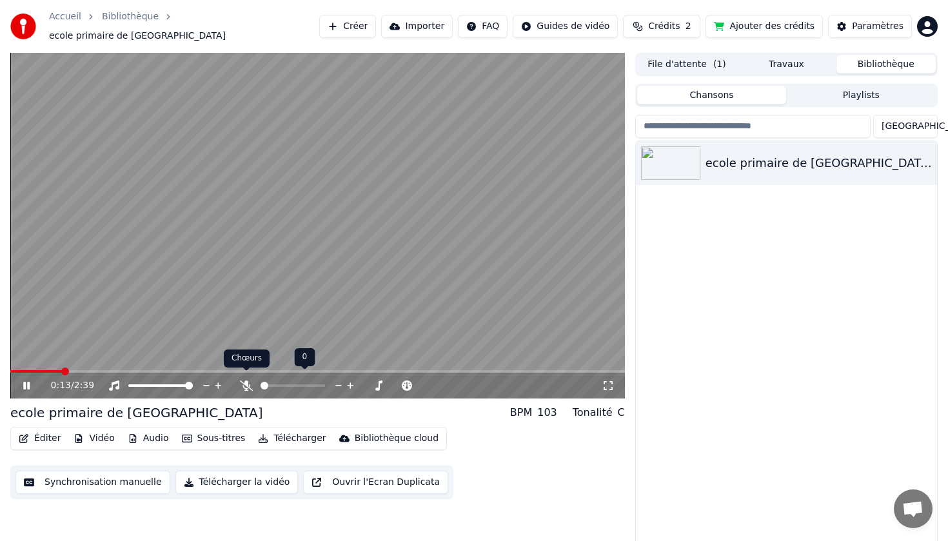
click at [247, 382] on icon at bounding box center [246, 385] width 13 height 10
click at [223, 477] on button "Télécharger la vidéo" at bounding box center [236, 482] width 123 height 23
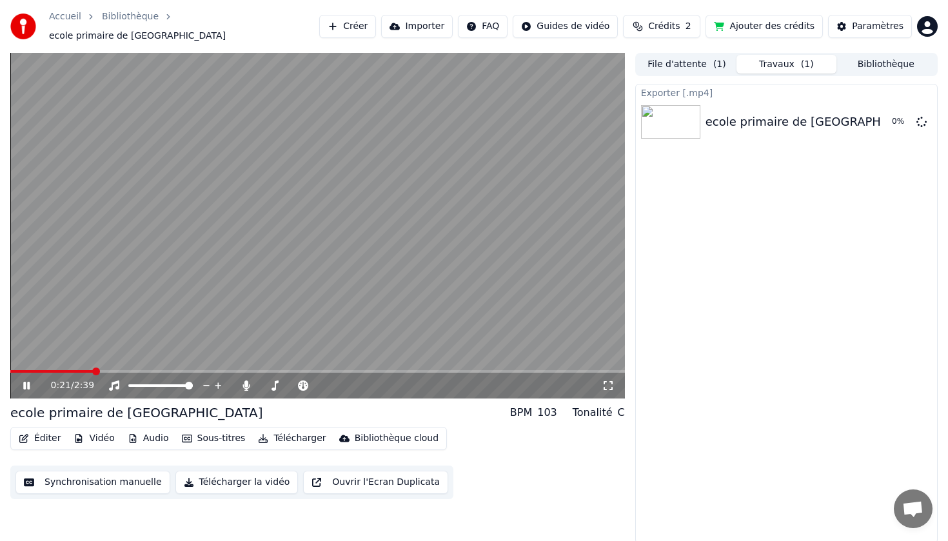
click at [26, 380] on icon at bounding box center [36, 385] width 30 height 10
